Goal: Navigation & Orientation: Find specific page/section

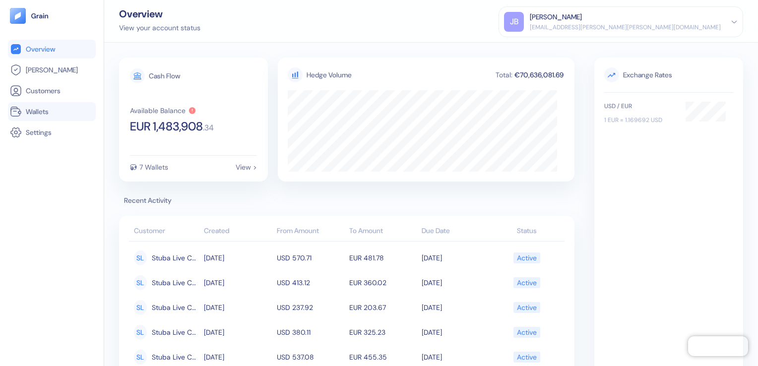
click at [38, 113] on span "Wallets" at bounding box center [37, 112] width 23 height 10
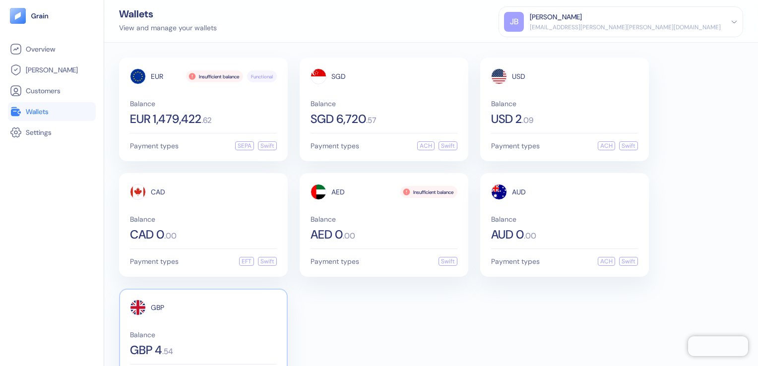
click at [177, 332] on span "Balance" at bounding box center [203, 334] width 147 height 7
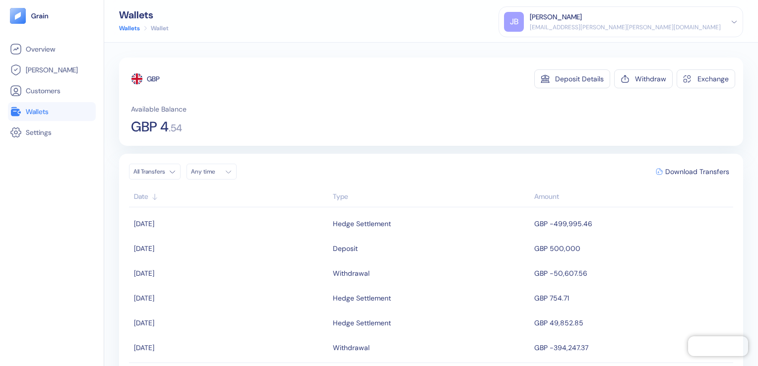
click at [39, 114] on span "Wallets" at bounding box center [37, 112] width 23 height 10
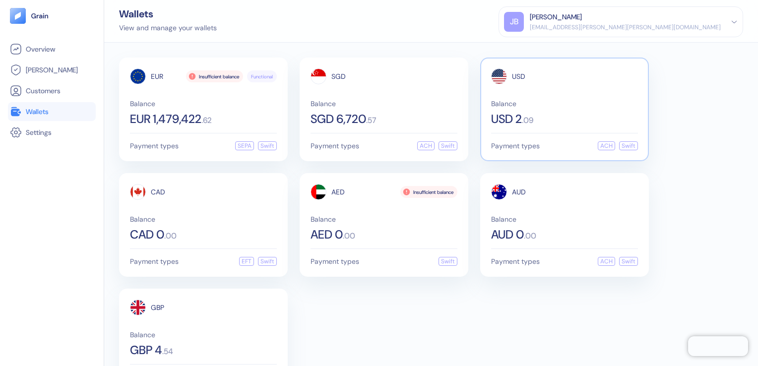
click at [536, 98] on div "USD Balance USD 2 . 09" at bounding box center [564, 96] width 147 height 57
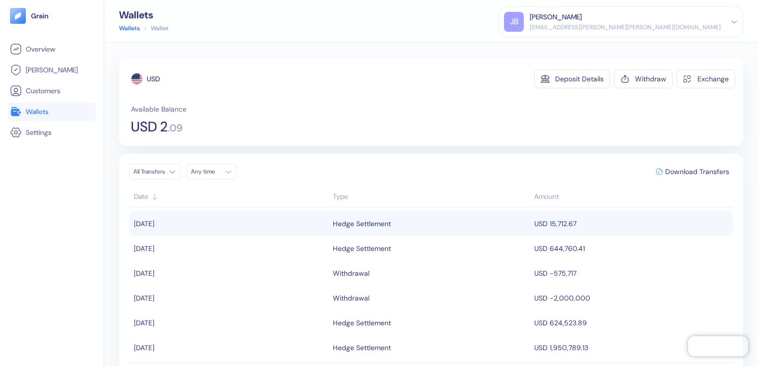
scroll to position [50, 0]
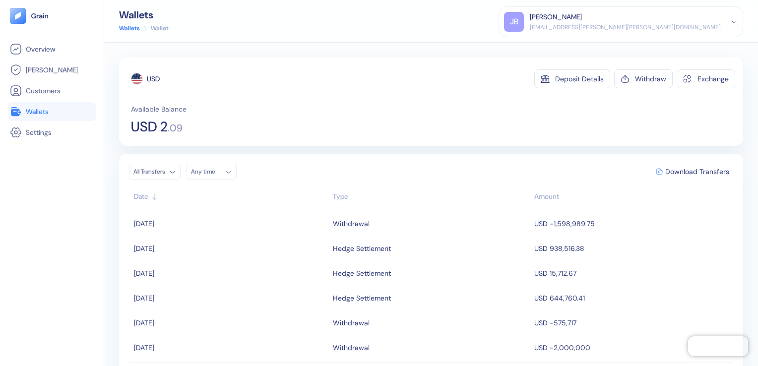
click at [31, 107] on span "Wallets" at bounding box center [37, 112] width 23 height 10
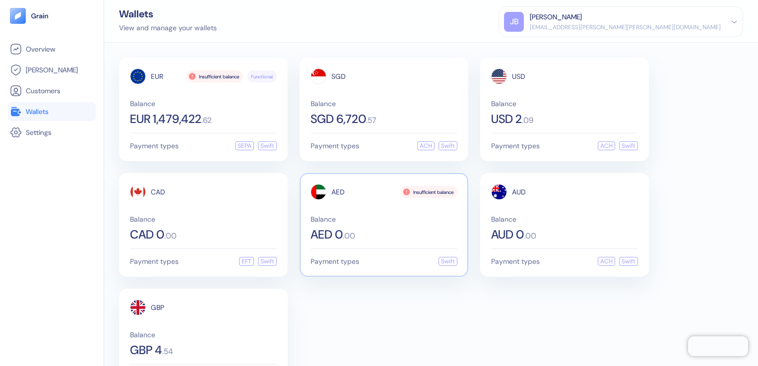
click at [395, 235] on div "AED 0 . 00" at bounding box center [384, 235] width 147 height 12
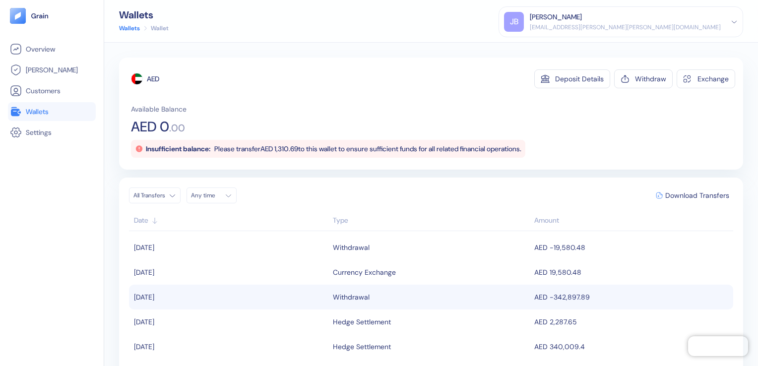
scroll to position [50, 0]
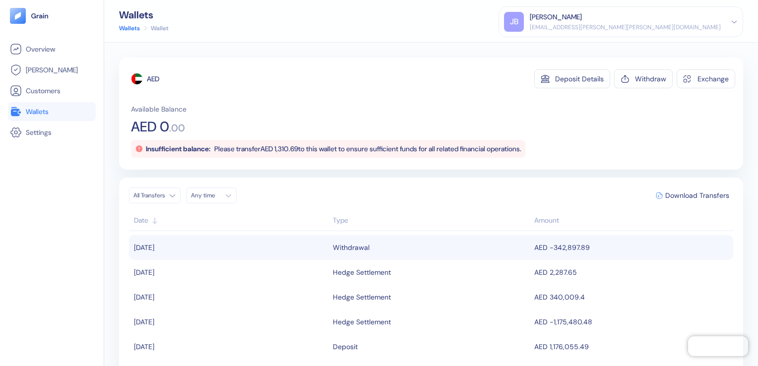
click at [45, 112] on span "Wallets" at bounding box center [37, 112] width 23 height 10
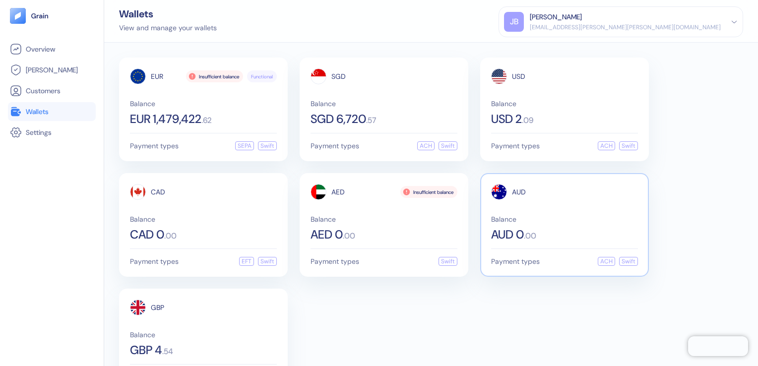
click at [526, 216] on span "Balance" at bounding box center [564, 219] width 147 height 7
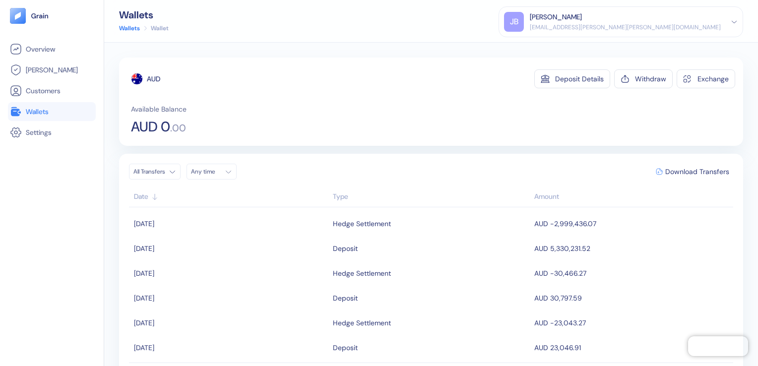
scroll to position [149, 0]
click at [38, 114] on span "Wallets" at bounding box center [37, 112] width 23 height 10
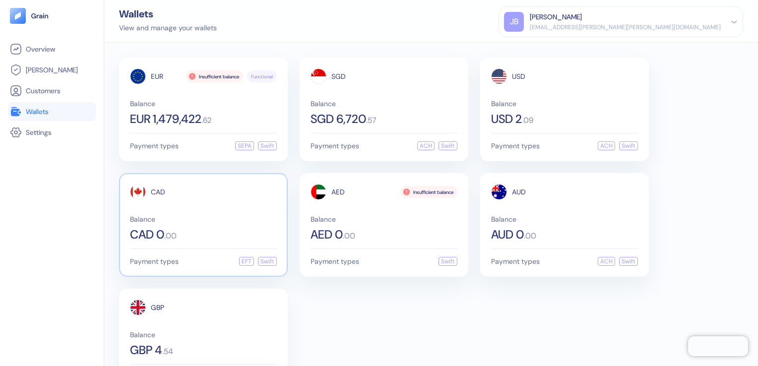
click at [185, 236] on div "CAD 0 . 00" at bounding box center [203, 235] width 147 height 12
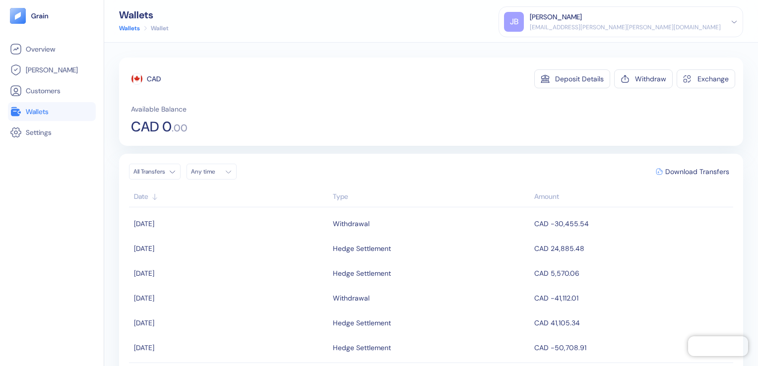
click at [48, 113] on span "Wallets" at bounding box center [37, 112] width 23 height 10
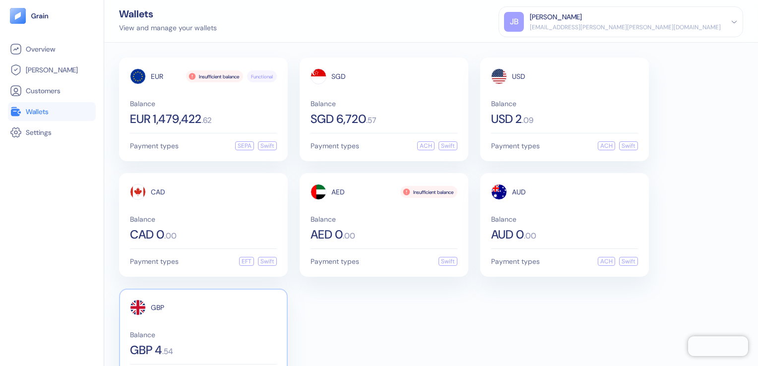
click at [203, 331] on span "Balance" at bounding box center [203, 334] width 147 height 7
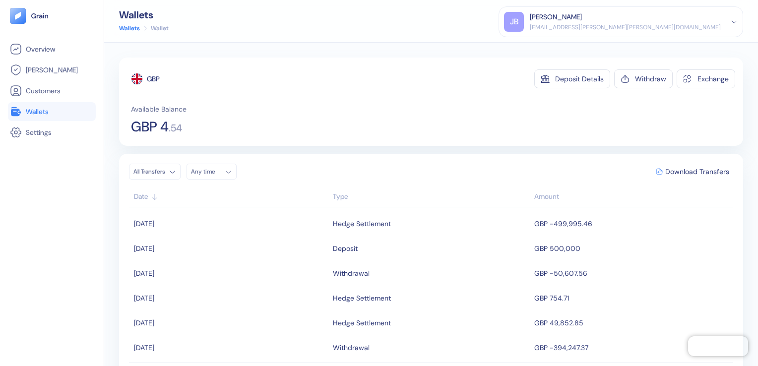
click at [40, 114] on span "Wallets" at bounding box center [37, 112] width 23 height 10
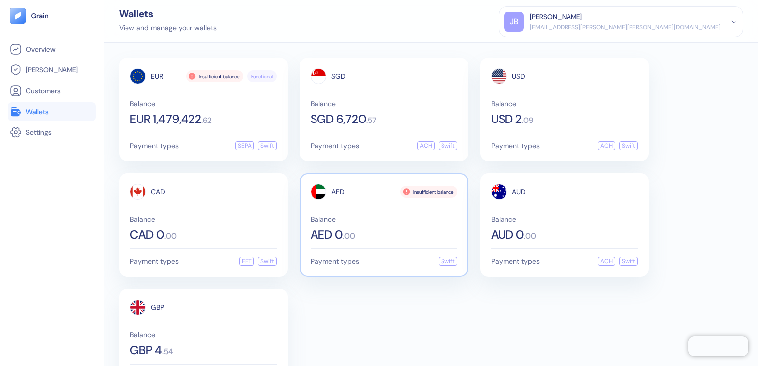
click at [325, 237] on span "AED 0" at bounding box center [327, 235] width 32 height 12
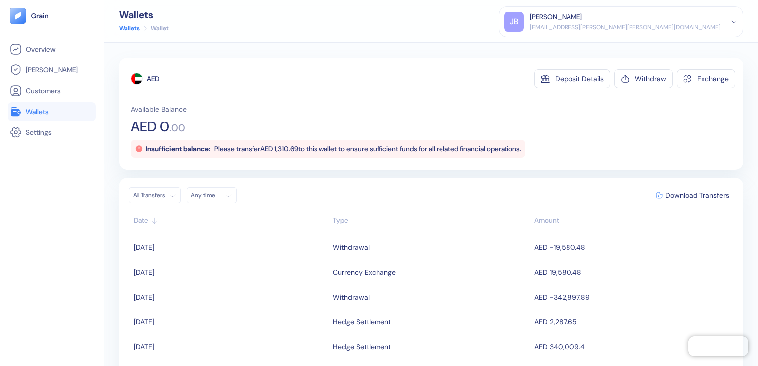
scroll to position [50, 0]
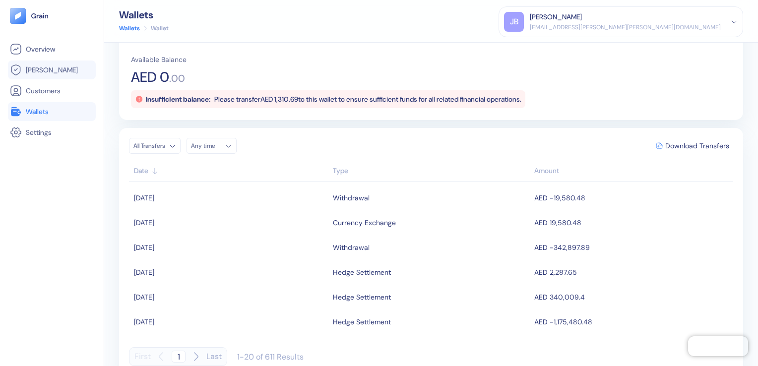
click at [49, 70] on span "Hedges" at bounding box center [52, 70] width 52 height 10
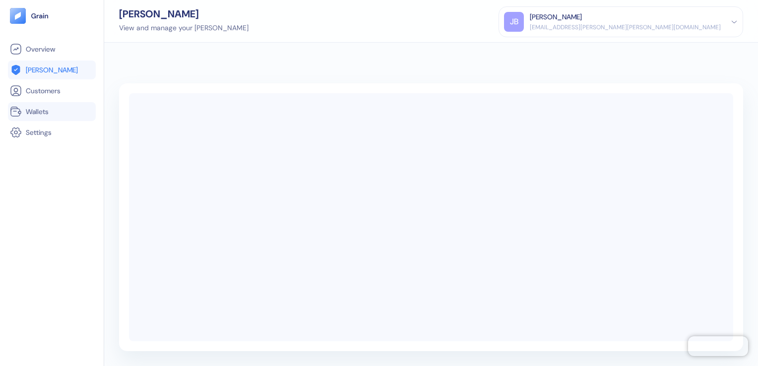
click at [43, 112] on span "Wallets" at bounding box center [37, 112] width 23 height 10
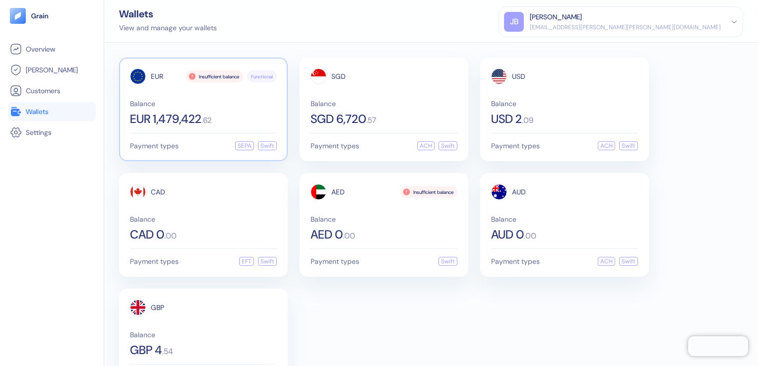
click at [196, 104] on span "Balance" at bounding box center [203, 103] width 147 height 7
